Goal: Task Accomplishment & Management: Manage account settings

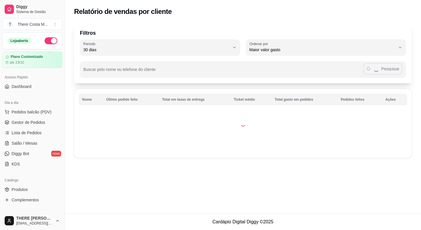
select select "30"
select select "HIGHEST_TOTAL_SPENT_WITH_ORDERS"
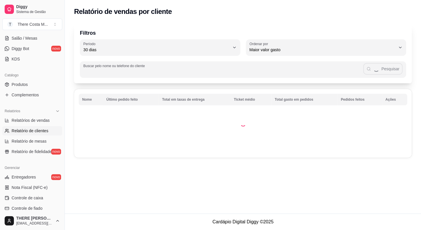
click at [93, 71] on input "Buscar pelo nome ou telefone do cliente" at bounding box center [223, 72] width 280 height 6
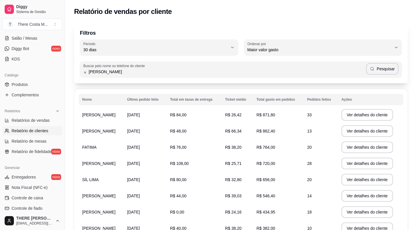
drag, startPoint x: 366, startPoint y: 72, endPoint x: 378, endPoint y: 72, distance: 11.6
click at [370, 72] on div "[PERSON_NAME]" at bounding box center [240, 70] width 315 height 12
type input "[PERSON_NAME]"
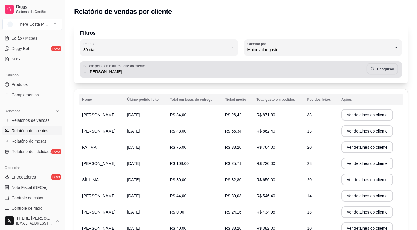
click at [378, 71] on button "Pesquisar" at bounding box center [383, 68] width 32 height 11
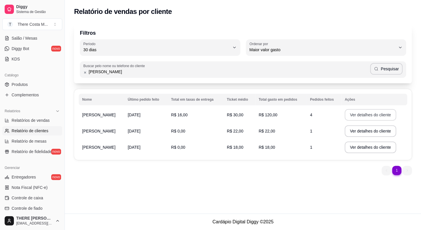
click at [373, 117] on button "Ver detalhes do cliente" at bounding box center [371, 115] width 52 height 12
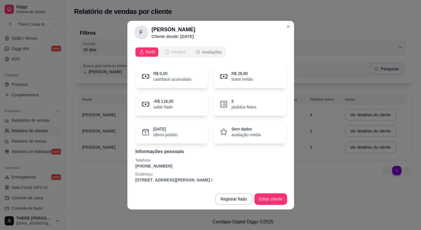
click at [177, 51] on span "Pedidos" at bounding box center [178, 52] width 15 height 6
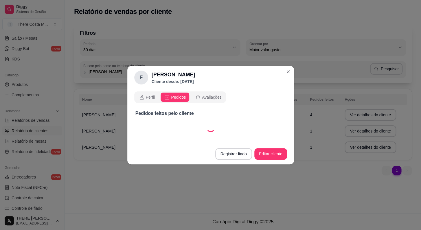
select select "30"
select select "ALL"
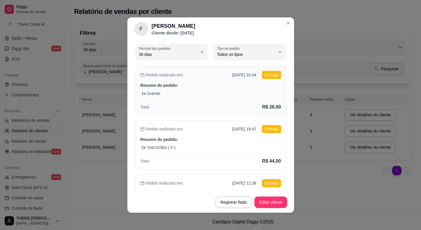
scroll to position [1, 0]
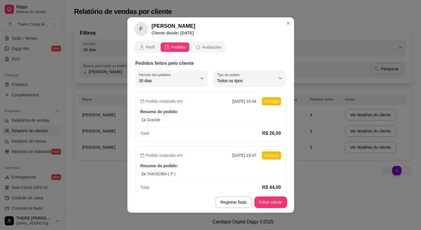
click at [146, 42] on div "Perfil Pedidos Avaliações" at bounding box center [180, 47] width 92 height 12
click at [146, 48] on span "Perfil" at bounding box center [150, 47] width 9 height 6
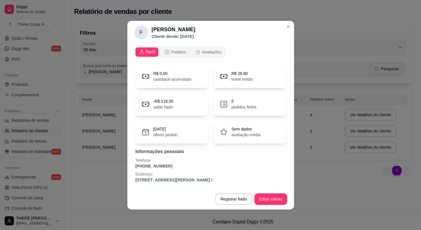
click at [228, 106] on icon at bounding box center [223, 104] width 9 height 9
click at [177, 55] on span "Pedidos" at bounding box center [178, 52] width 15 height 6
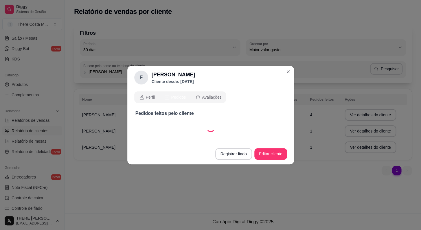
select select "30"
select select "ALL"
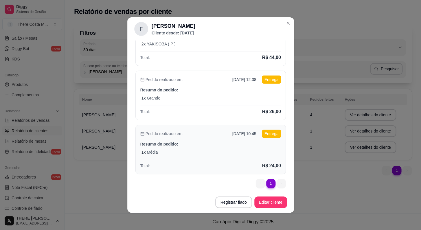
scroll to position [133, 0]
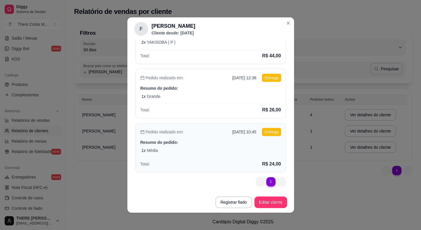
click at [234, 141] on p "Resumo do pedido:" at bounding box center [210, 143] width 141 height 6
click at [181, 151] on div "1 x Média" at bounding box center [212, 151] width 140 height 6
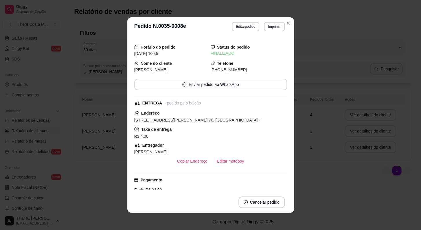
click at [290, 34] on header "**********" at bounding box center [210, 26] width 167 height 19
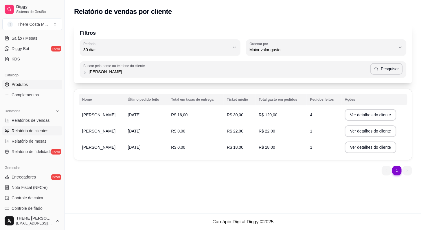
scroll to position [0, 0]
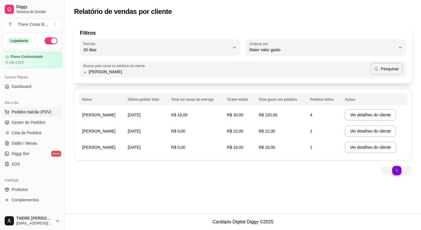
click at [32, 112] on span "Pedidos balcão (PDV)" at bounding box center [32, 112] width 40 height 6
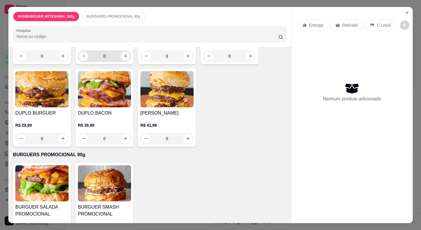
scroll to position [127, 0]
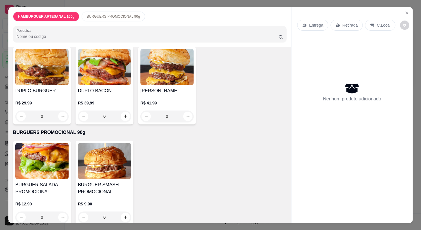
click at [39, 164] on img at bounding box center [41, 161] width 53 height 36
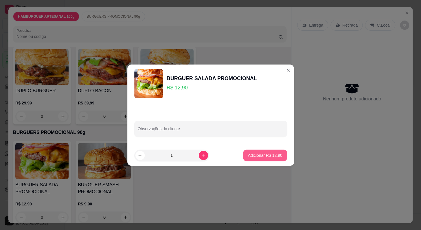
click at [254, 153] on p "Adicionar R$ 12,90" at bounding box center [265, 156] width 34 height 6
type input "1"
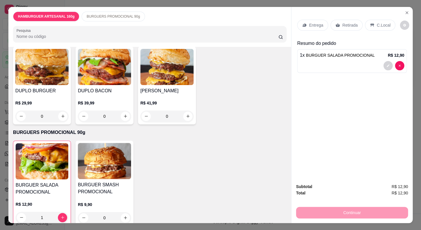
click at [95, 153] on img at bounding box center [104, 161] width 53 height 36
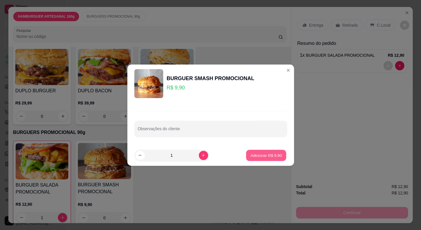
click at [263, 157] on p "Adicionar R$ 9,90" at bounding box center [266, 156] width 31 height 6
type input "1"
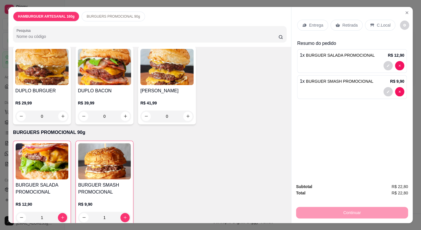
click at [317, 26] on div "Entrega" at bounding box center [312, 25] width 31 height 11
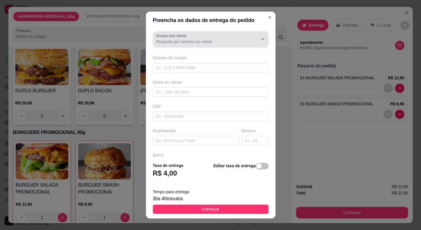
click at [175, 40] on input "Busque pelo cliente" at bounding box center [202, 42] width 93 height 6
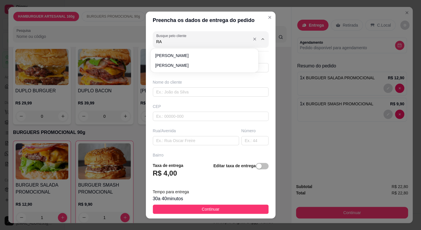
type input "R"
type input "D"
type input "="
click at [189, 76] on span "[PERSON_NAME]" at bounding box center [201, 75] width 93 height 6
type input "[PERSON_NAME]"
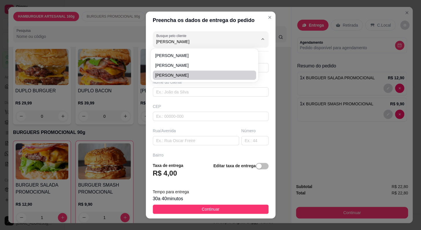
type input "15996547369"
type input "[PERSON_NAME]"
type input "Rua [PERSON_NAME]"
type input "70"
type input "[GEOGRAPHIC_DATA]"
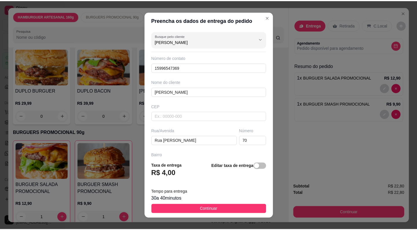
scroll to position [65, 0]
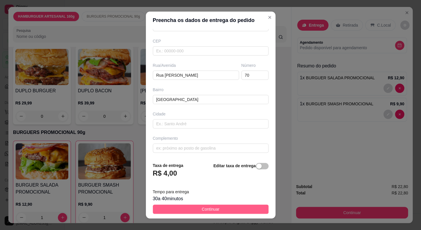
type input "[PERSON_NAME]"
click at [220, 210] on button "Continuar" at bounding box center [211, 209] width 116 height 9
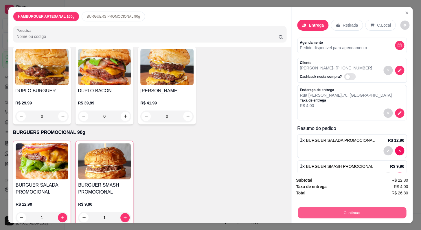
click at [323, 209] on button "Continuar" at bounding box center [352, 212] width 109 height 11
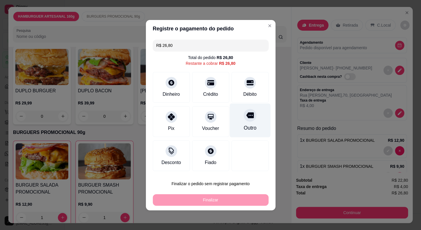
click at [247, 123] on div "Outro" at bounding box center [250, 120] width 41 height 34
type input "R$ 0,00"
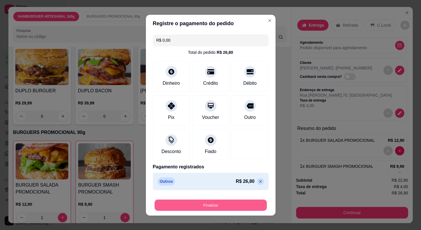
click at [252, 206] on button "Finalizar" at bounding box center [211, 204] width 112 height 11
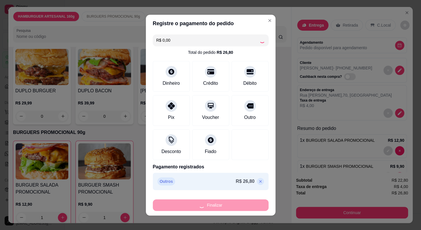
type input "0"
type input "-R$ 26,80"
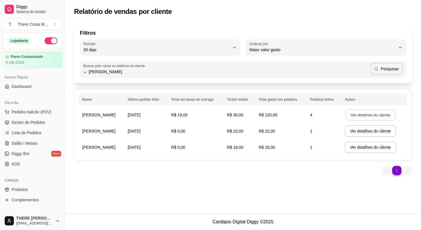
click at [377, 117] on button "Ver detalhes do cliente" at bounding box center [371, 114] width 50 height 11
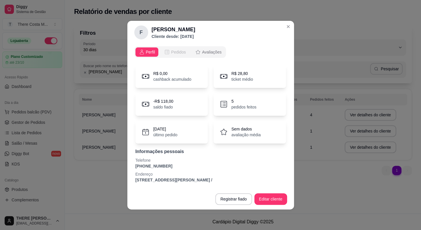
click at [174, 51] on span "Pedidos" at bounding box center [178, 52] width 15 height 6
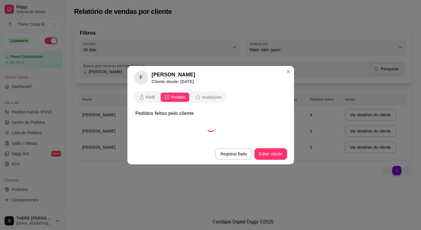
select select "30"
select select "ALL"
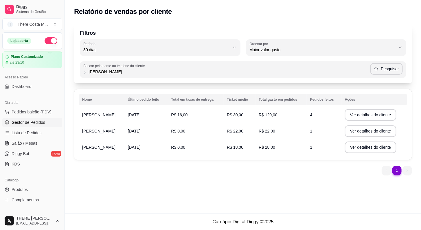
click at [22, 122] on span "Gestor de Pedidos" at bounding box center [29, 123] width 34 height 6
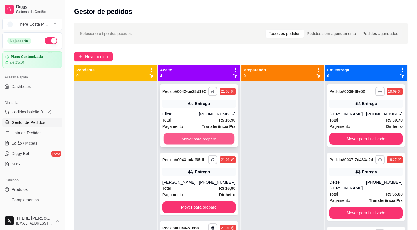
click at [194, 145] on button "Mover para preparo" at bounding box center [199, 138] width 71 height 11
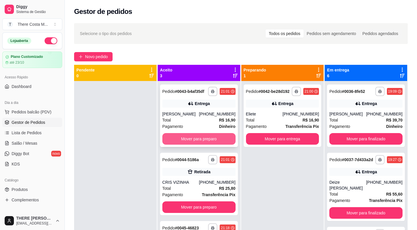
click at [197, 142] on button "Mover para preparo" at bounding box center [198, 139] width 73 height 12
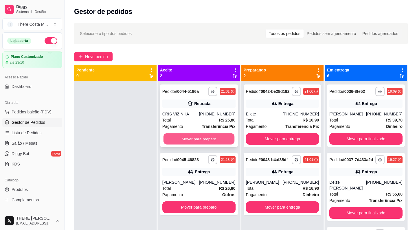
click at [199, 138] on button "Mover para preparo" at bounding box center [199, 138] width 71 height 11
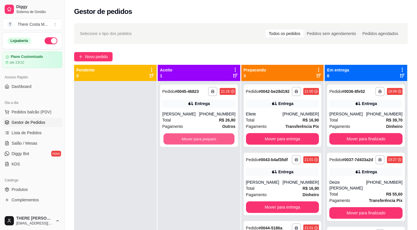
click at [199, 138] on button "Mover para preparo" at bounding box center [199, 138] width 71 height 11
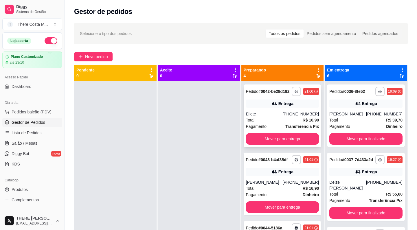
click at [295, 93] on icon "button" at bounding box center [296, 91] width 3 height 3
click at [281, 113] on button "IMPRESSORA" at bounding box center [274, 113] width 41 height 9
click at [292, 164] on button "button" at bounding box center [296, 159] width 9 height 9
click at [270, 187] on button "IMPRESSORA" at bounding box center [274, 186] width 41 height 9
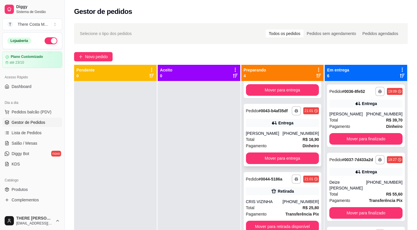
scroll to position [58, 0]
click at [295, 180] on icon "button" at bounding box center [296, 178] width 3 height 3
click at [275, 199] on button "IMPRESSORA" at bounding box center [274, 199] width 41 height 9
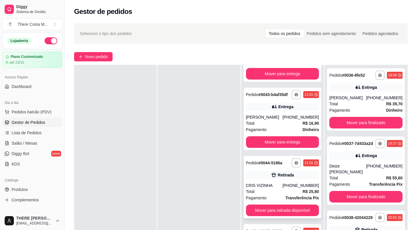
scroll to position [52, 0]
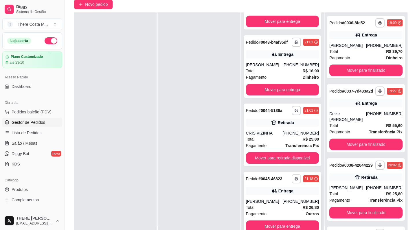
click at [295, 178] on icon "button" at bounding box center [296, 178] width 3 height 3
click at [272, 201] on button "IMPRESSORA" at bounding box center [274, 198] width 41 height 9
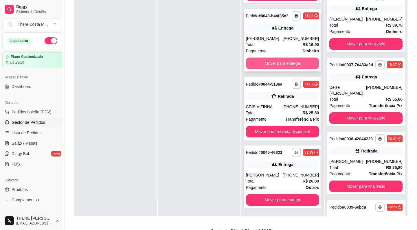
click at [269, 63] on button "Mover para entrega" at bounding box center [282, 64] width 73 height 12
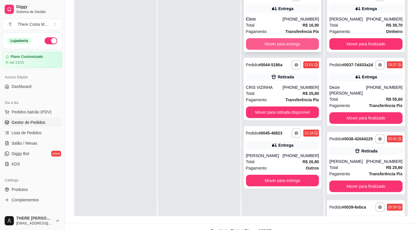
click at [286, 42] on button "Mover para entrega" at bounding box center [282, 44] width 73 height 12
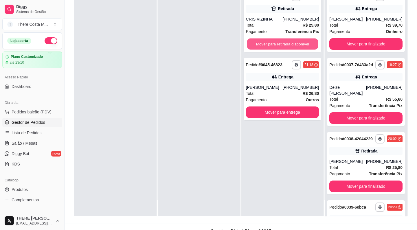
click at [286, 42] on button "Mover para retirada disponível" at bounding box center [282, 44] width 71 height 11
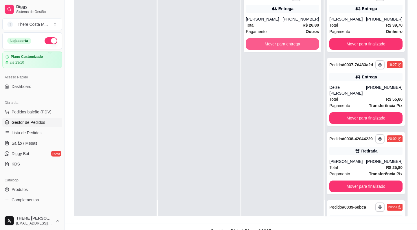
click at [286, 42] on button "Mover para entrega" at bounding box center [282, 44] width 73 height 12
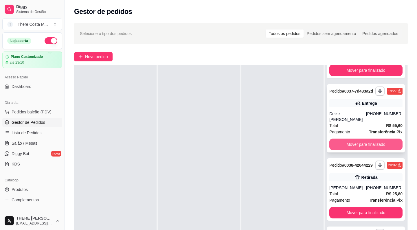
scroll to position [105, 0]
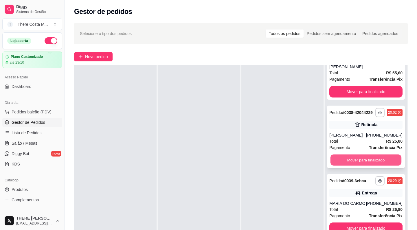
click at [364, 165] on button "Mover para finalizado" at bounding box center [366, 160] width 71 height 11
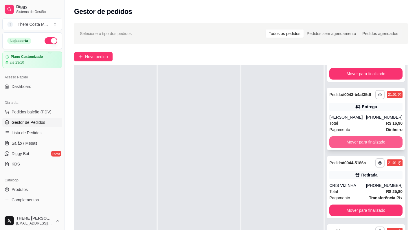
scroll to position [52, 0]
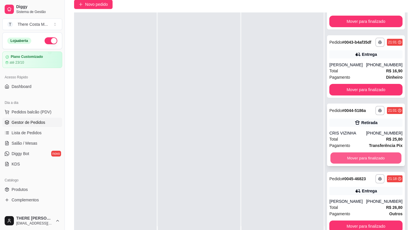
click at [360, 156] on button "Mover para finalizado" at bounding box center [366, 158] width 71 height 11
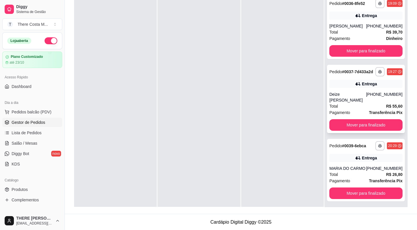
scroll to position [0, 0]
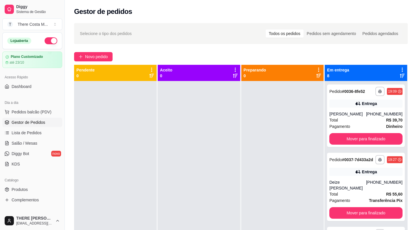
click at [46, 43] on button "button" at bounding box center [51, 40] width 13 height 7
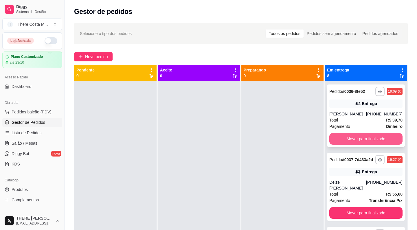
click at [356, 139] on button "Mover para finalizado" at bounding box center [365, 139] width 73 height 12
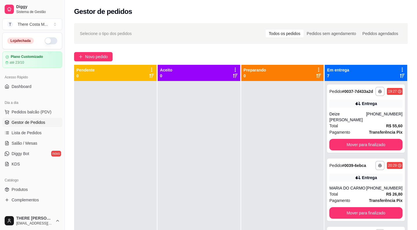
click at [356, 135] on div "Pagamento Transferência Pix" at bounding box center [365, 132] width 73 height 6
click at [380, 146] on button "Mover para finalizado" at bounding box center [365, 145] width 73 height 12
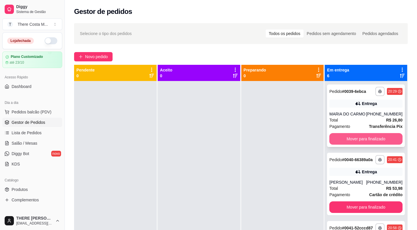
click at [373, 139] on button "Mover para finalizado" at bounding box center [365, 139] width 73 height 12
click at [373, 143] on button "Mover para finalizado" at bounding box center [365, 139] width 73 height 12
click at [373, 138] on button "Mover para finalizado" at bounding box center [366, 138] width 71 height 11
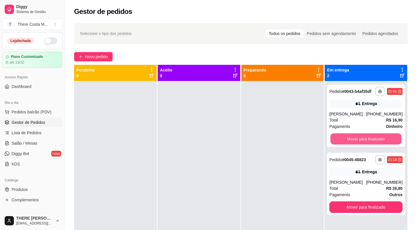
click at [373, 137] on button "Mover para finalizado" at bounding box center [366, 138] width 71 height 11
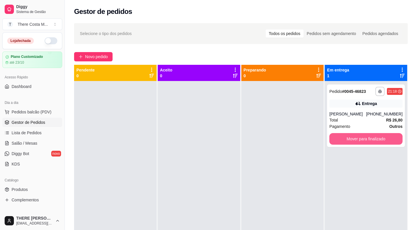
click at [373, 137] on button "Mover para finalizado" at bounding box center [365, 139] width 73 height 12
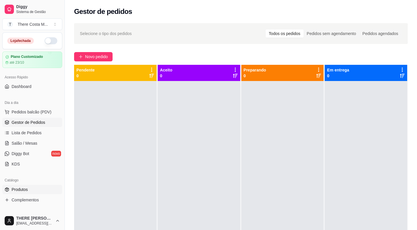
scroll to position [26, 0]
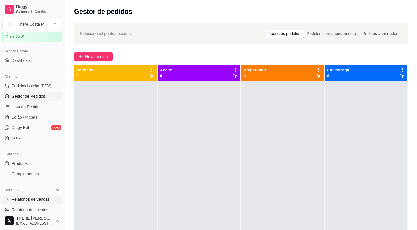
click at [39, 199] on span "Relatórios de vendas" at bounding box center [31, 200] width 38 height 6
select select "ALL"
select select "0"
